Goal: Task Accomplishment & Management: Manage account settings

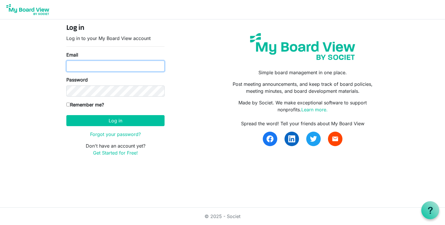
click at [96, 64] on input "Email" at bounding box center [115, 66] width 98 height 11
click at [3, 103] on body "Log in Log in to your My Board View account Email Password Remember me? America…" at bounding box center [222, 83] width 445 height 166
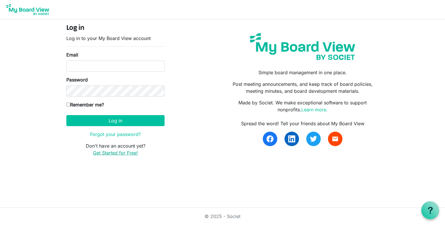
click at [119, 154] on link "Get Started for Free!" at bounding box center [115, 153] width 45 height 6
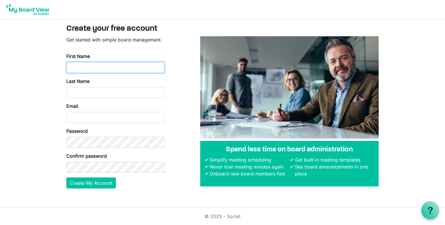
click at [75, 68] on input "First Name" at bounding box center [115, 67] width 98 height 11
type input "Sharon"
type input "Amirault"
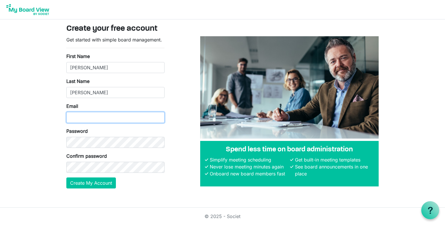
click at [97, 112] on input "Email" at bounding box center [115, 117] width 98 height 11
type input "[PERSON_NAME][EMAIL_ADDRESS][DOMAIN_NAME]"
click at [71, 166] on div "Confirm password" at bounding box center [115, 162] width 98 height 20
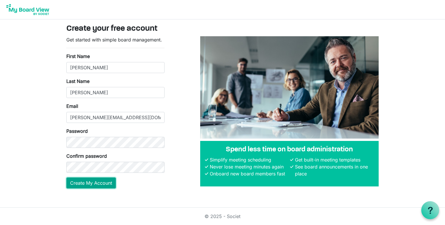
click at [91, 185] on button "Create My Account" at bounding box center [91, 182] width 50 height 11
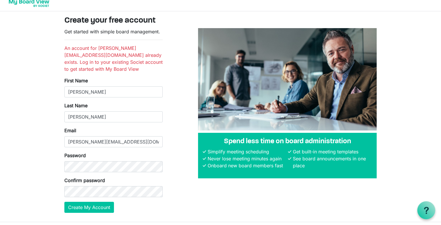
scroll to position [15, 0]
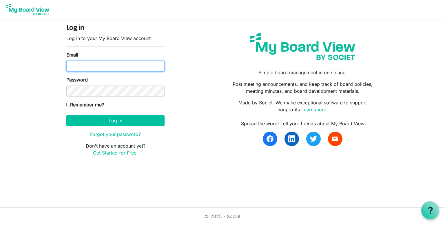
click at [97, 64] on input "Email" at bounding box center [115, 66] width 98 height 11
type input "[PERSON_NAME][EMAIL_ADDRESS][DOMAIN_NAME]"
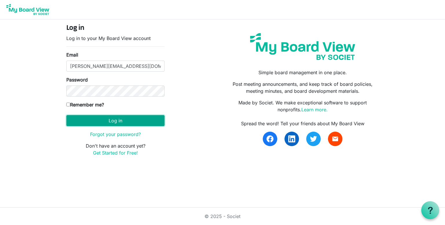
click at [103, 123] on button "Log in" at bounding box center [115, 120] width 98 height 11
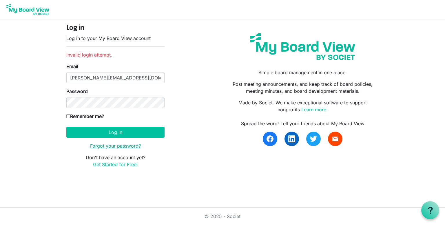
click at [99, 147] on link "Forgot your password?" at bounding box center [115, 146] width 51 height 6
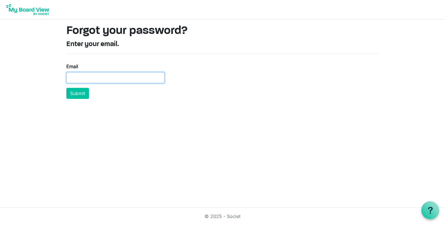
click at [102, 81] on input "Email" at bounding box center [115, 77] width 98 height 11
type input "samirault@familyplus.ca"
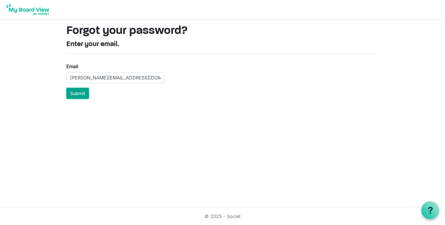
click at [76, 95] on button "Submit" at bounding box center [77, 93] width 23 height 11
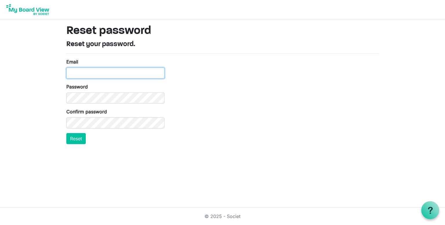
click at [86, 74] on input "Email" at bounding box center [115, 73] width 98 height 11
type input "[PERSON_NAME][EMAIL_ADDRESS][DOMAIN_NAME]"
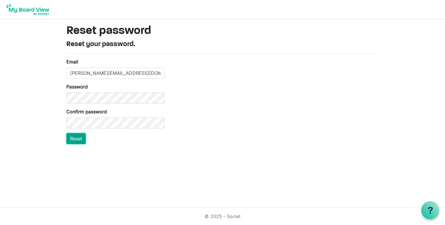
click at [81, 139] on button "Reset" at bounding box center [75, 138] width 19 height 11
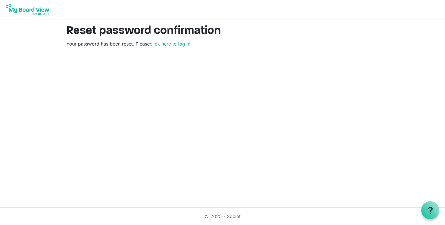
drag, startPoint x: 172, startPoint y: 44, endPoint x: 175, endPoint y: 47, distance: 4.9
click at [172, 44] on link "click here to log in" at bounding box center [170, 44] width 41 height 6
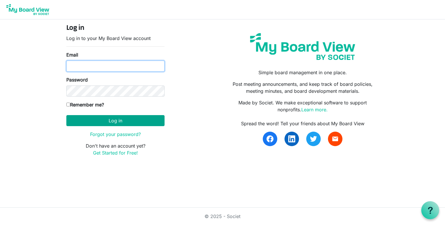
type input "[PERSON_NAME][EMAIL_ADDRESS][DOMAIN_NAME]"
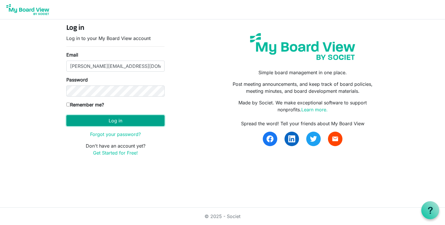
click at [102, 117] on button "Log in" at bounding box center [115, 120] width 98 height 11
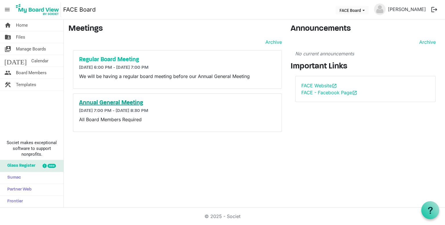
click at [124, 101] on h5 "Annual General Meeting" at bounding box center [177, 102] width 197 height 7
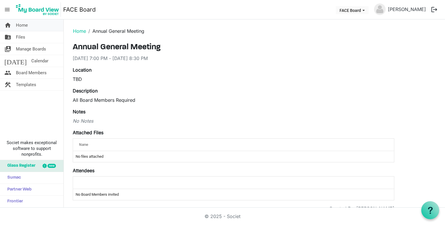
click at [25, 25] on span "Home" at bounding box center [22, 25] width 12 height 12
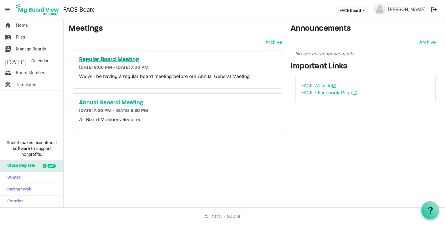
click at [115, 59] on h5 "Regular Board Meeting" at bounding box center [177, 59] width 197 height 7
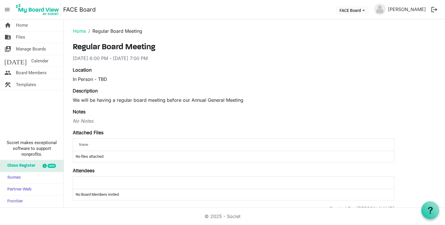
click at [435, 11] on button "logout" at bounding box center [434, 9] width 12 height 12
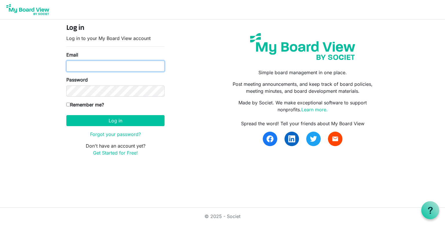
type input "[PERSON_NAME][EMAIL_ADDRESS][DOMAIN_NAME]"
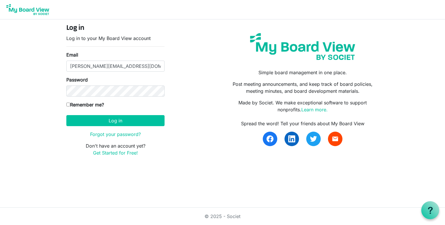
click at [257, 46] on img at bounding box center [303, 47] width 114 height 36
